Goal: Information Seeking & Learning: Learn about a topic

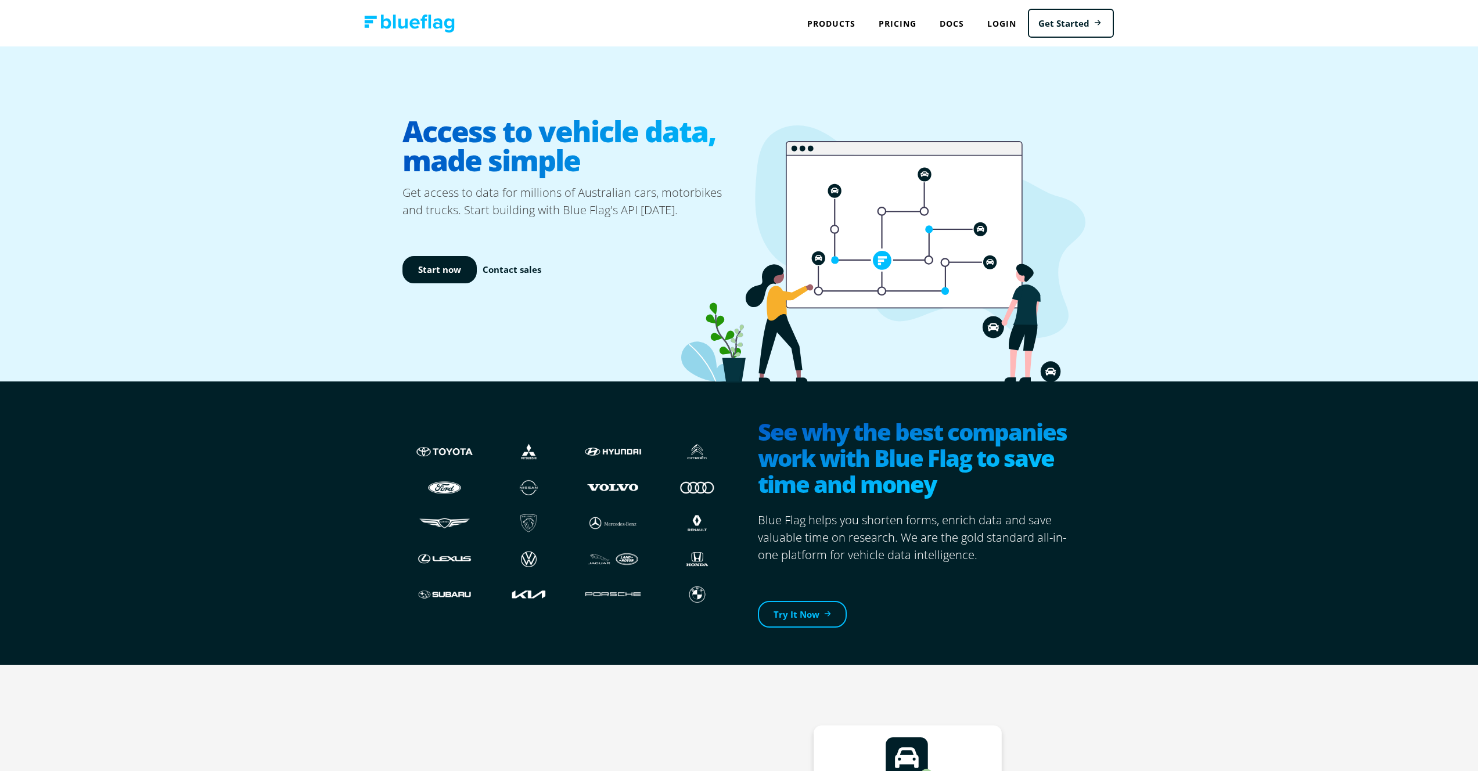
click at [566, 188] on p "Get access to data for millions of Australian cars, motorbikes and trucks. Star…" at bounding box center [570, 201] width 337 height 35
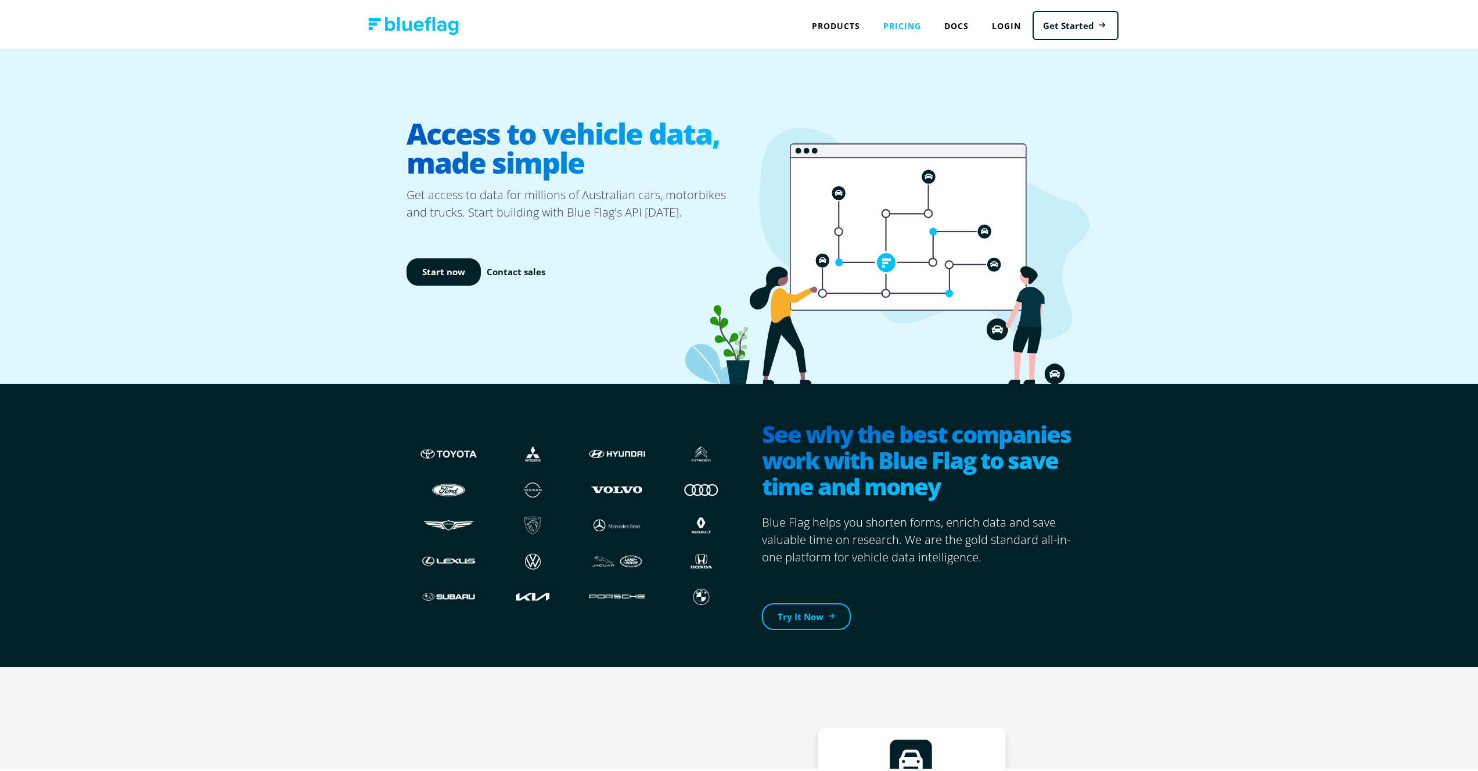
click at [889, 27] on link "Pricing" at bounding box center [902, 24] width 61 height 24
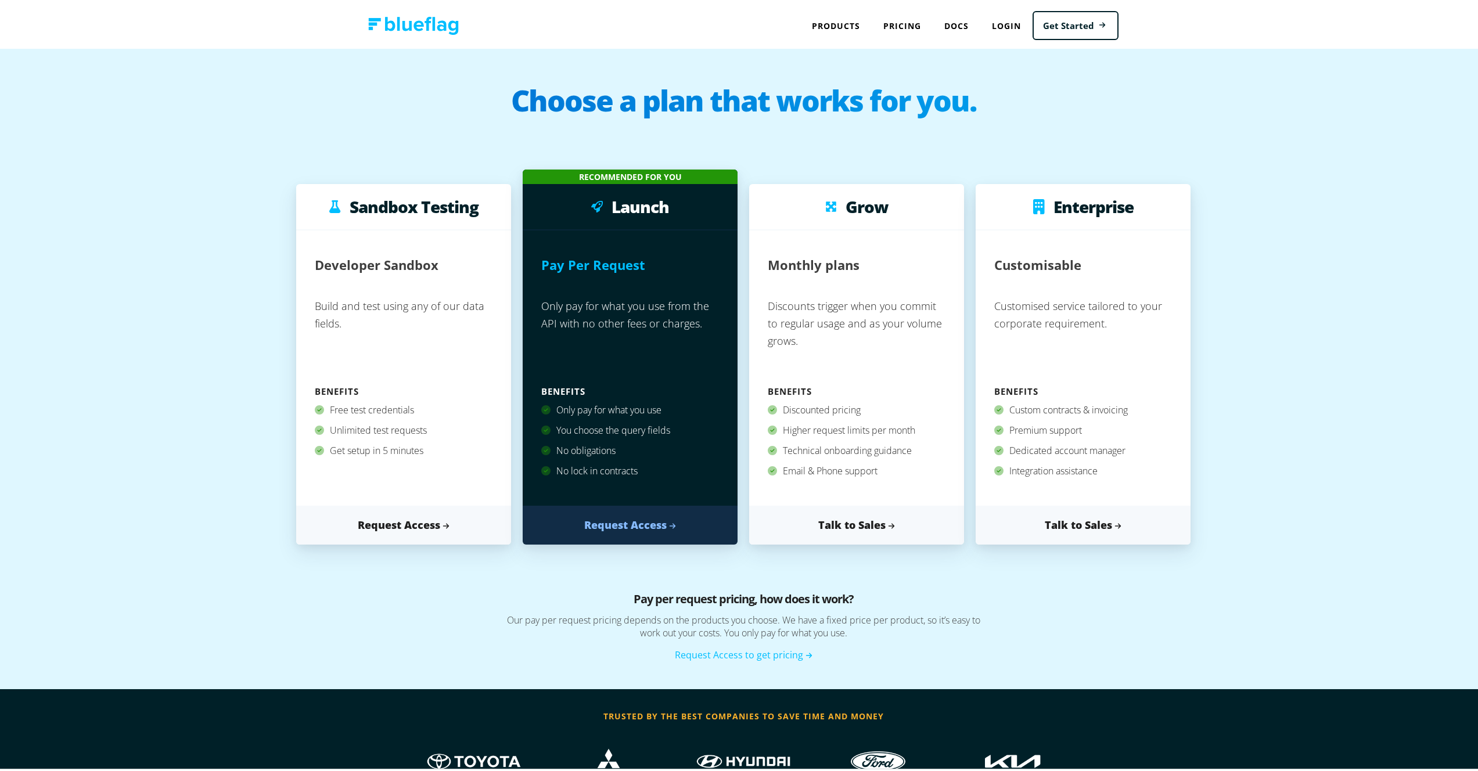
click at [434, 342] on p "Build and test using any of our data fields." at bounding box center [404, 335] width 178 height 90
click at [941, 23] on link "Docs" at bounding box center [957, 24] width 48 height 24
click at [955, 27] on link "Docs" at bounding box center [957, 24] width 48 height 24
